Goal: Find specific page/section

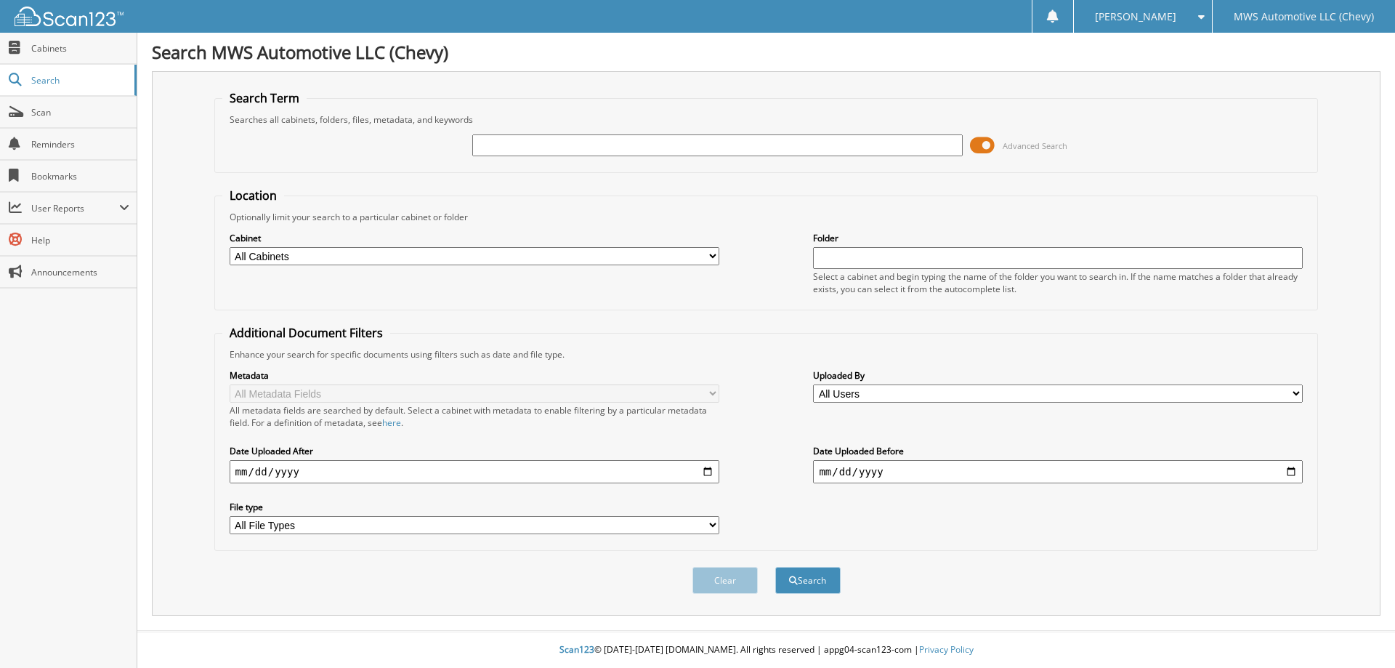
click at [487, 141] on input "text" at bounding box center [717, 145] width 490 height 22
type input "6068767"
click at [775, 567] on button "Search" at bounding box center [807, 580] width 65 height 27
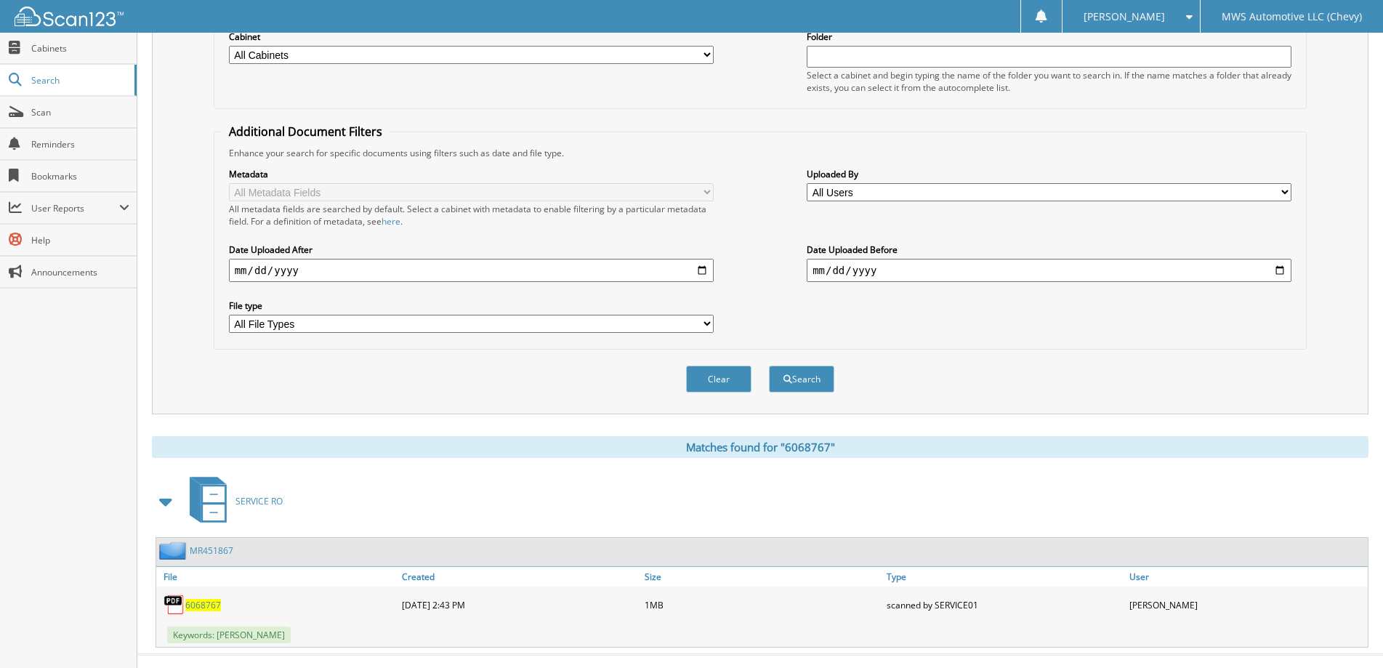
scroll to position [225, 0]
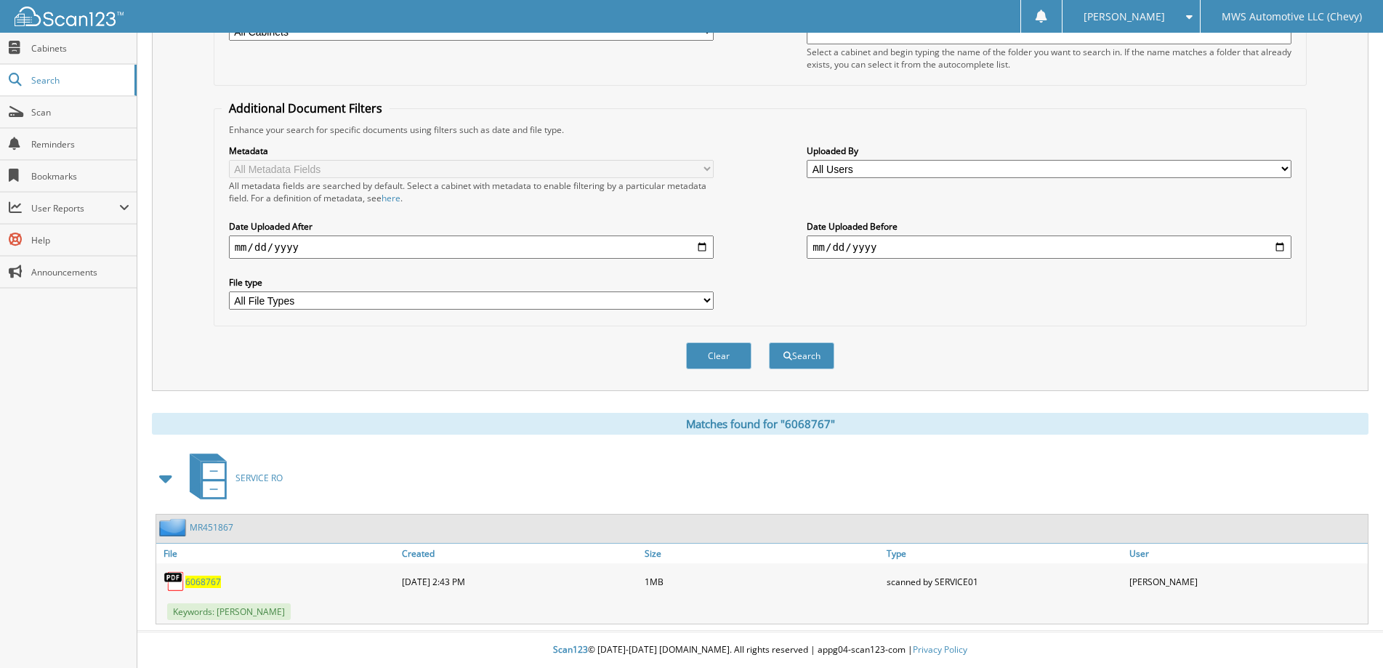
click at [204, 585] on span "6068767" at bounding box center [203, 581] width 36 height 12
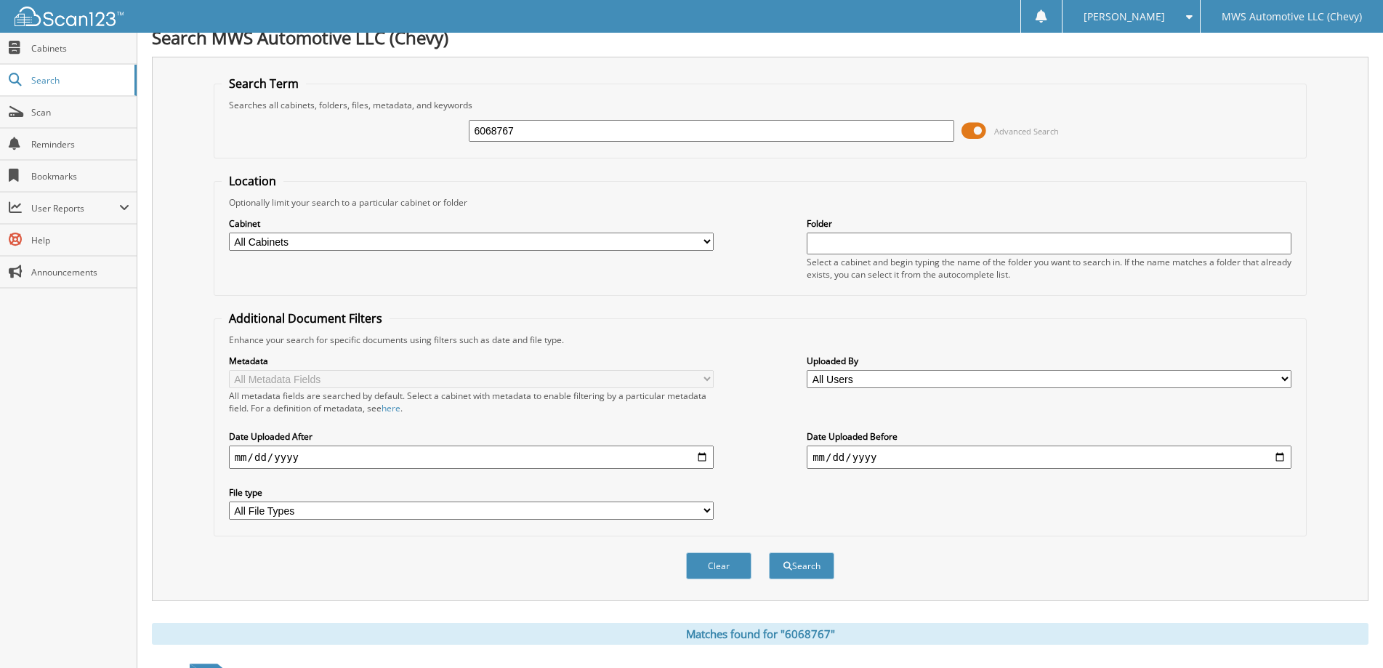
scroll to position [7, 0]
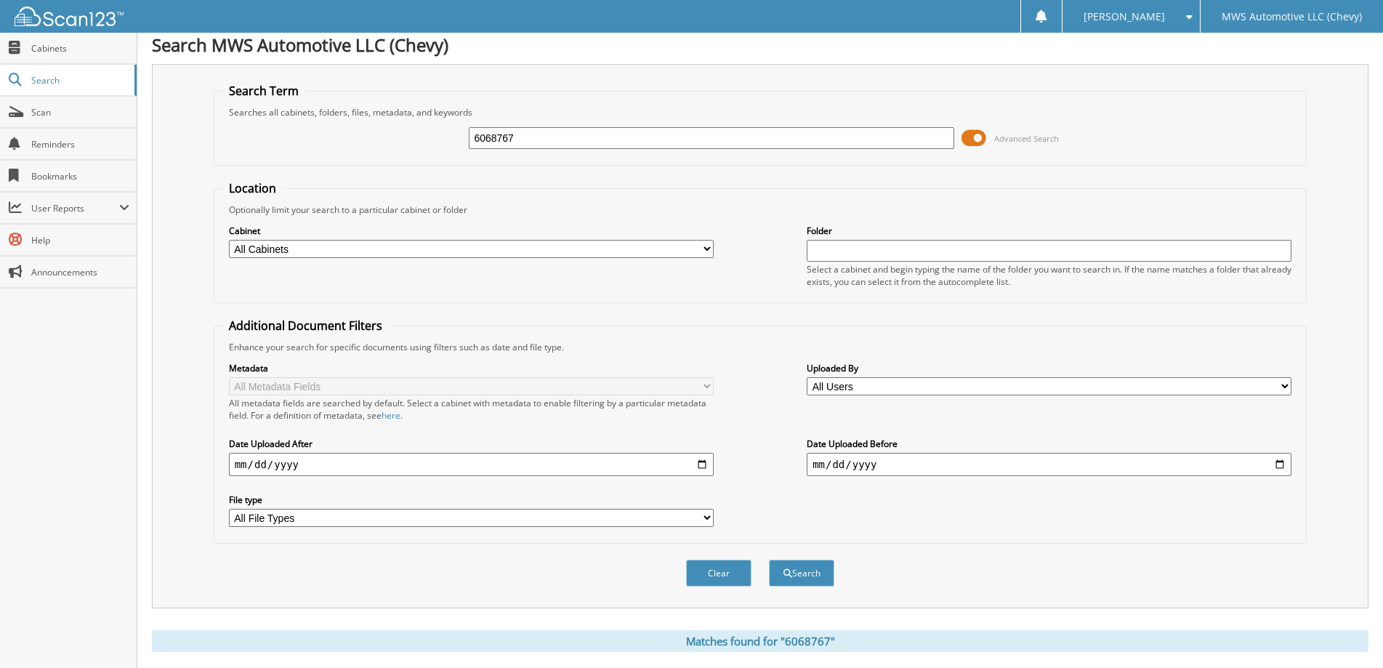
drag, startPoint x: 536, startPoint y: 129, endPoint x: 451, endPoint y: 132, distance: 84.4
click at [451, 132] on div "6068767 Advanced Search" at bounding box center [761, 137] width 1078 height 39
click at [564, 144] on input "6068767" at bounding box center [711, 138] width 485 height 22
type input "6"
type input "6071111"
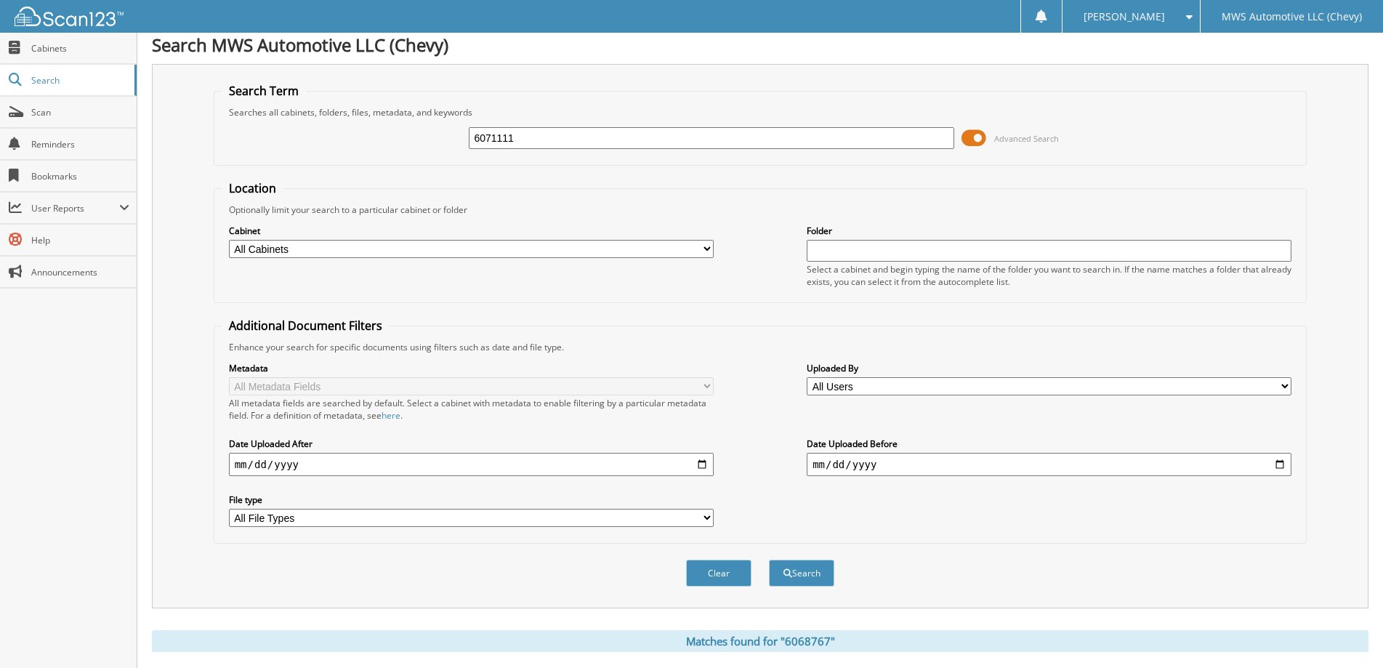
click at [769, 560] on button "Search" at bounding box center [801, 573] width 65 height 27
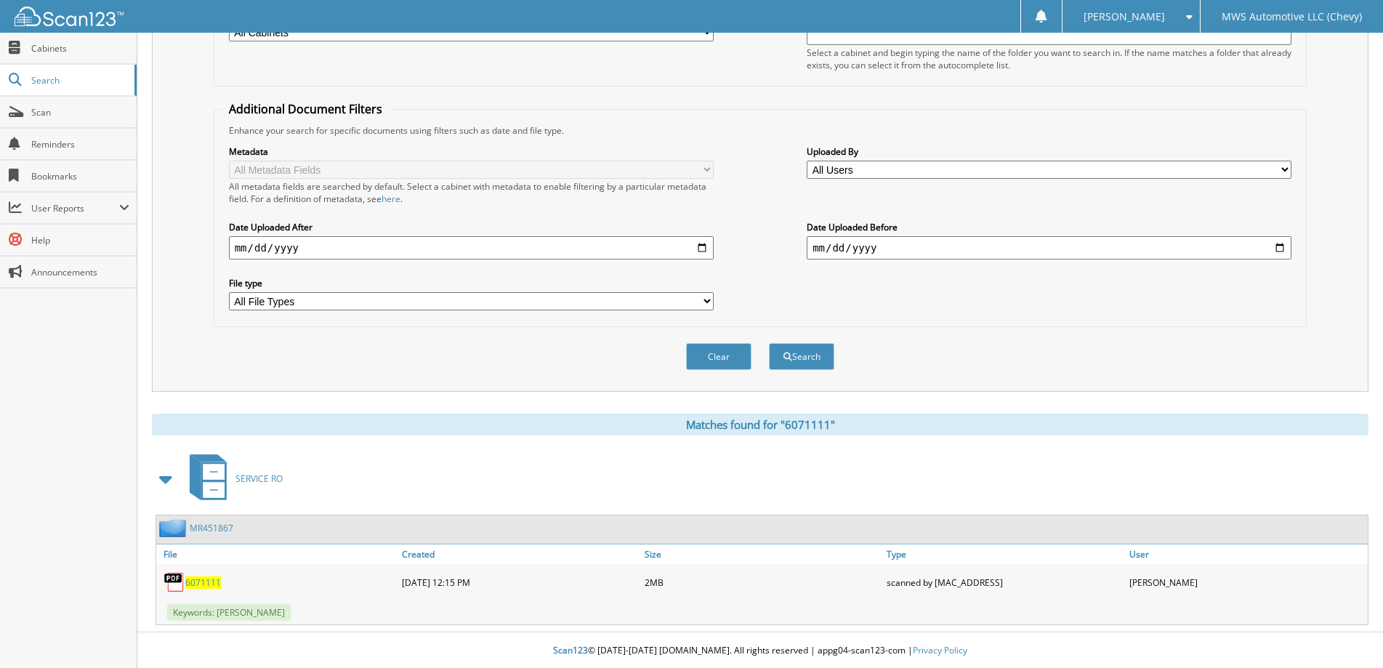
scroll to position [225, 0]
click at [205, 581] on span "6071111" at bounding box center [203, 581] width 36 height 12
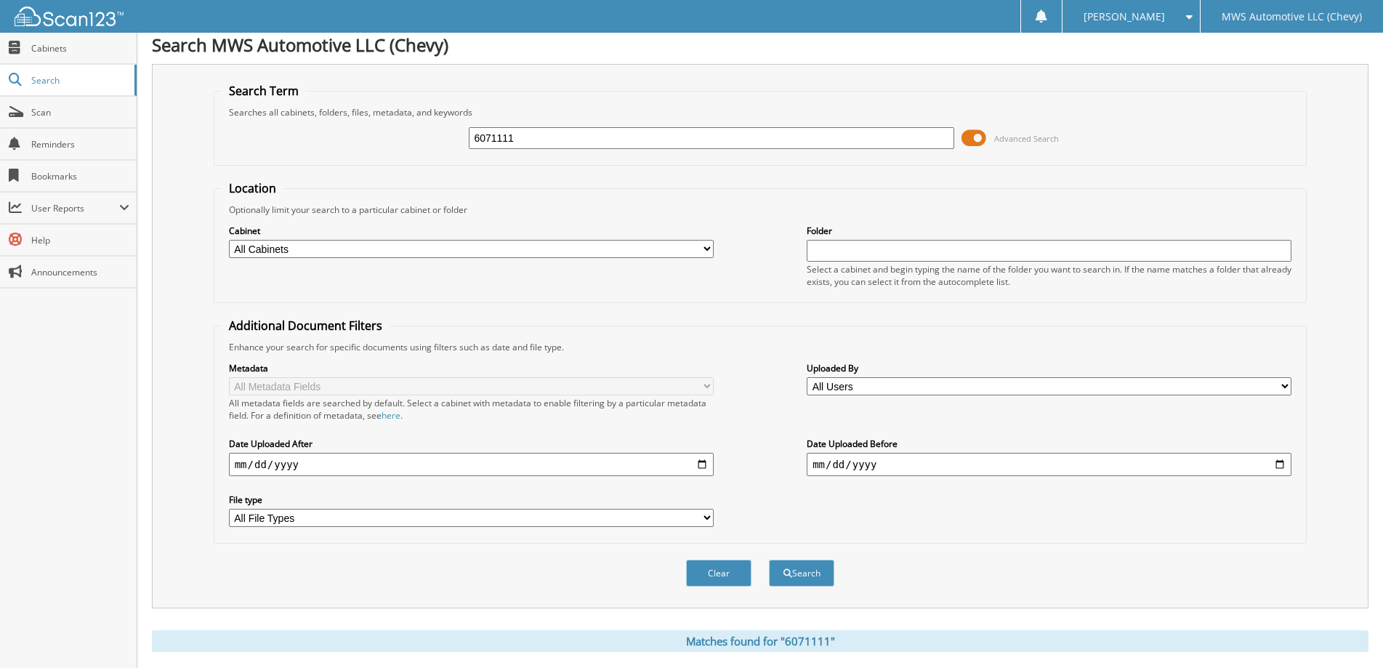
drag, startPoint x: 540, startPoint y: 129, endPoint x: 440, endPoint y: 130, distance: 100.3
click at [440, 130] on div "6071111 Advanced Search" at bounding box center [761, 137] width 1078 height 39
type input "6072341"
click at [769, 560] on button "Search" at bounding box center [801, 573] width 65 height 27
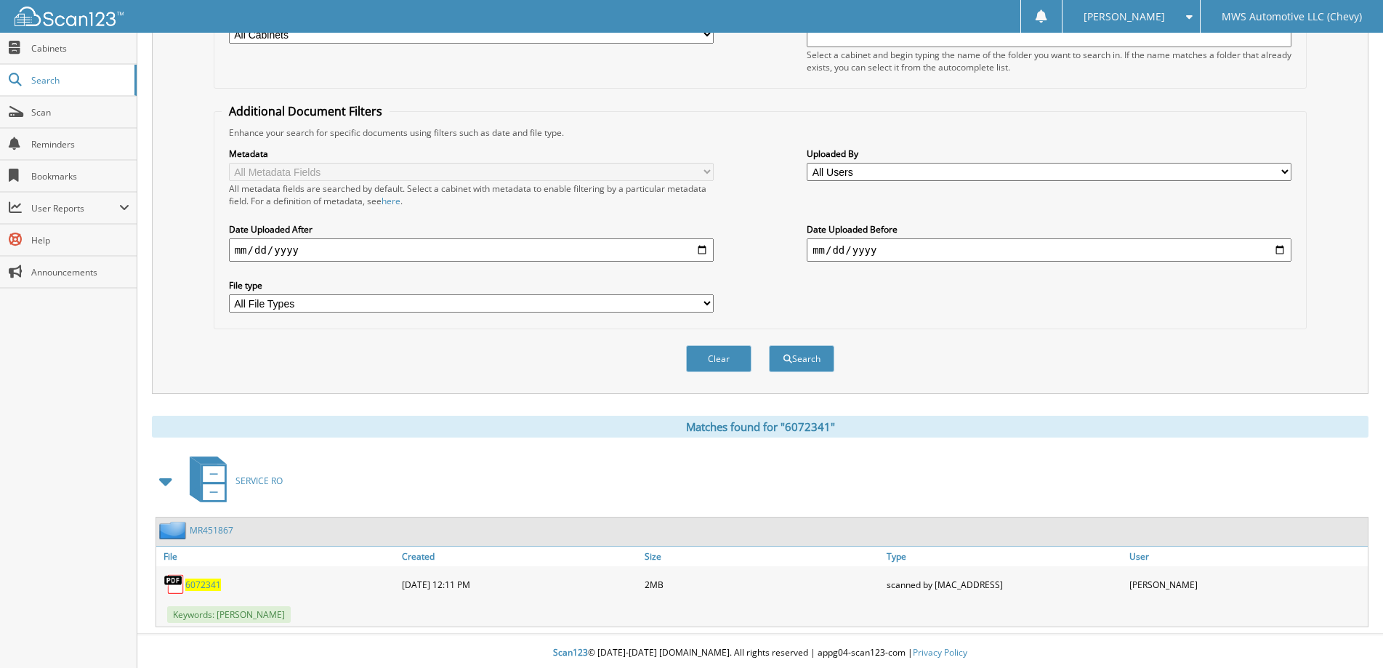
scroll to position [225, 0]
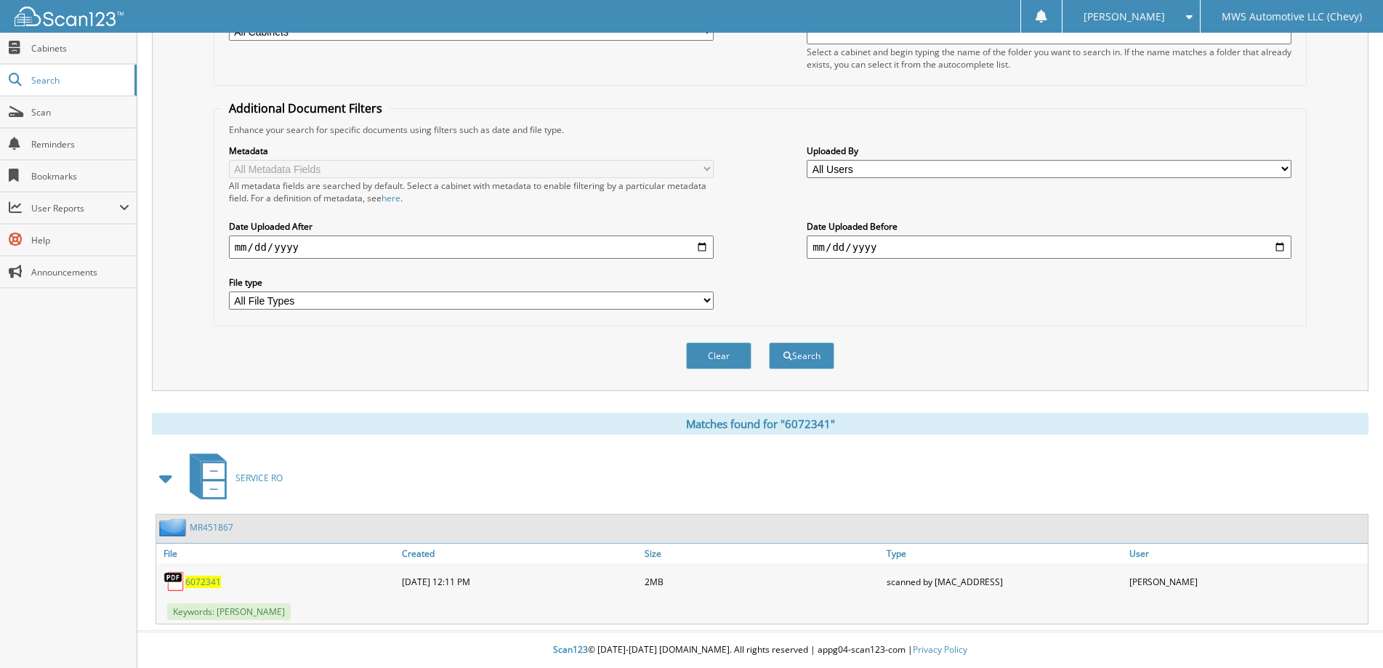
click at [217, 583] on span "6072341" at bounding box center [203, 581] width 36 height 12
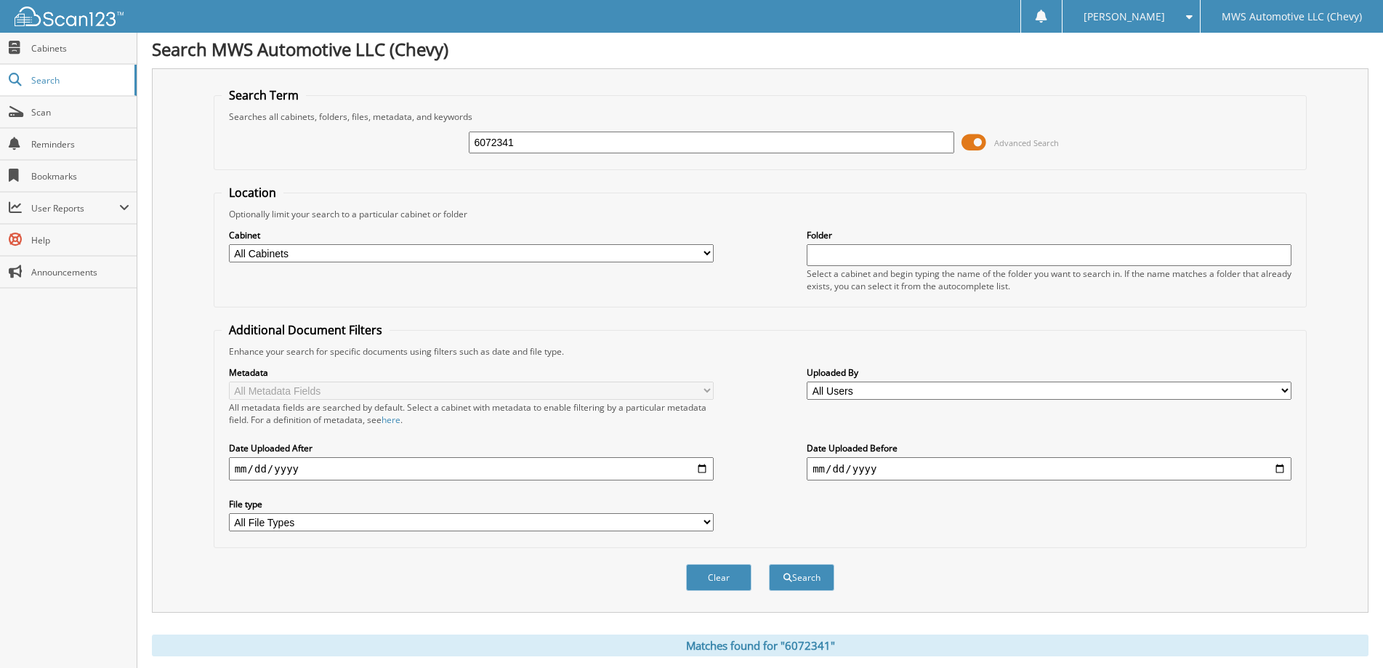
scroll to position [0, 0]
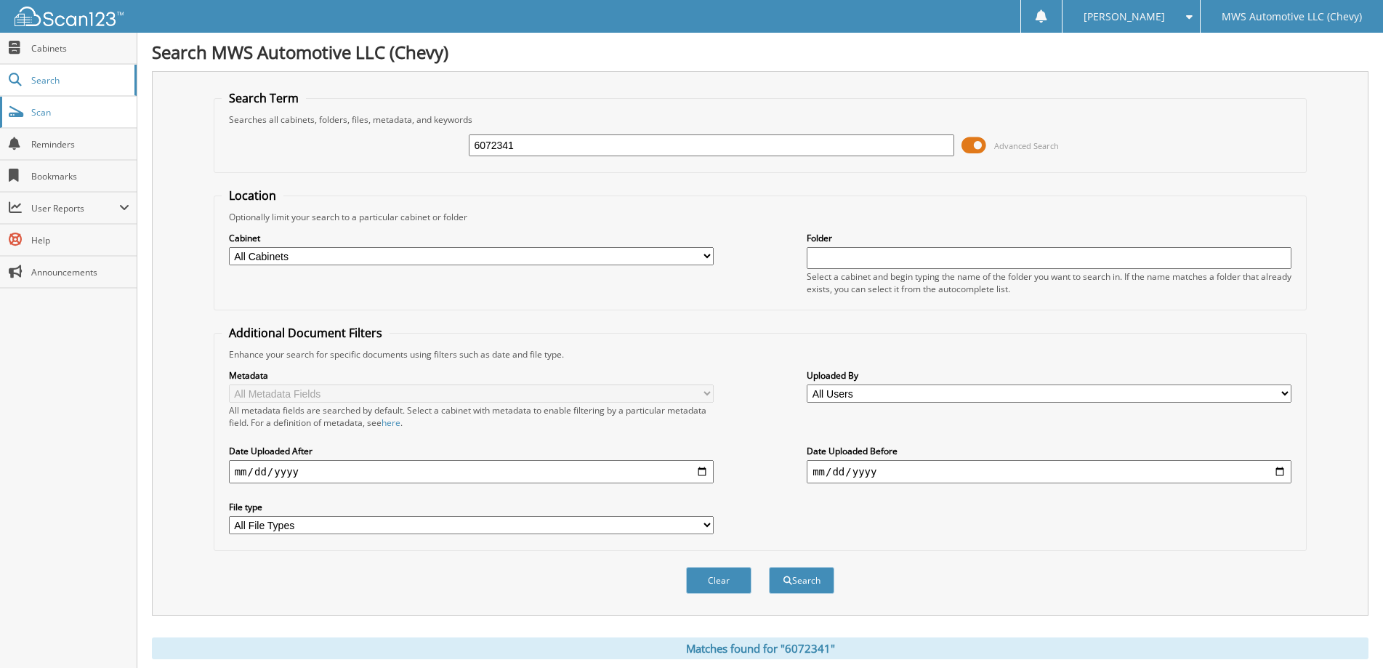
drag, startPoint x: 51, startPoint y: 102, endPoint x: 59, endPoint y: 105, distance: 8.3
click at [53, 104] on link "Scan" at bounding box center [68, 112] width 137 height 31
